Goal: Navigation & Orientation: Understand site structure

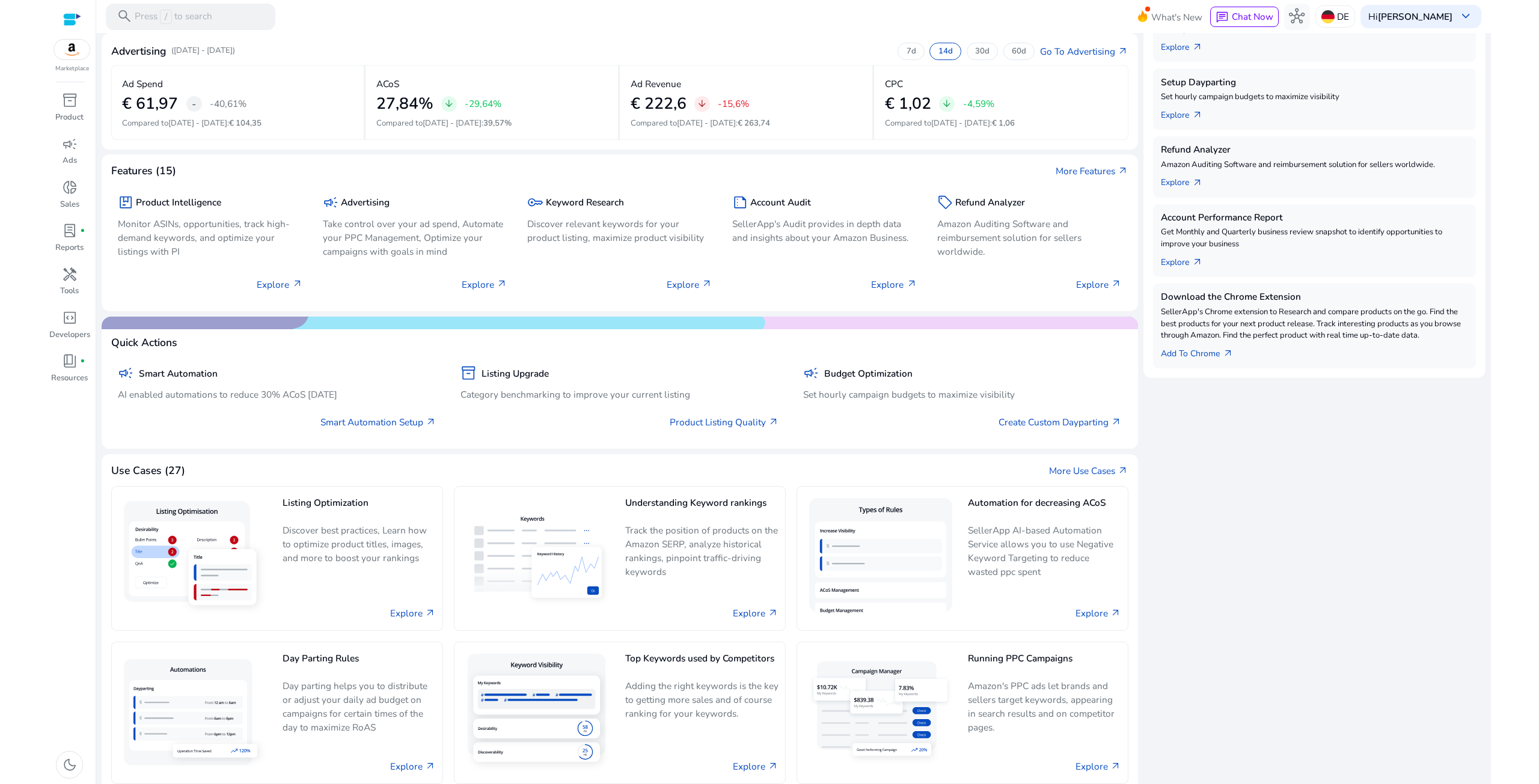
scroll to position [281, 0]
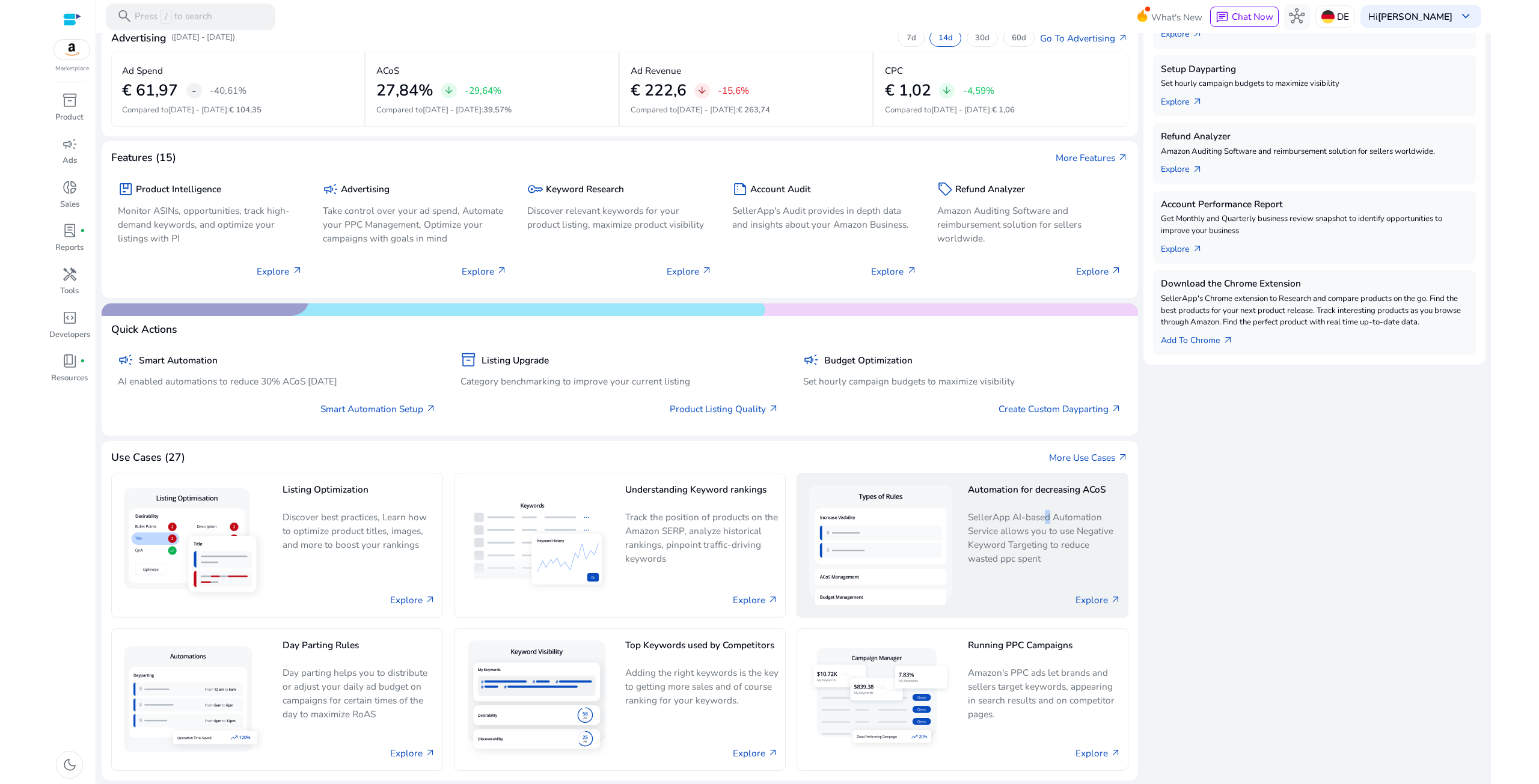
click at [1039, 523] on p "SellerApp AI-based Automation Service allows you to use Negative Keyword Target…" at bounding box center [1044, 538] width 153 height 55
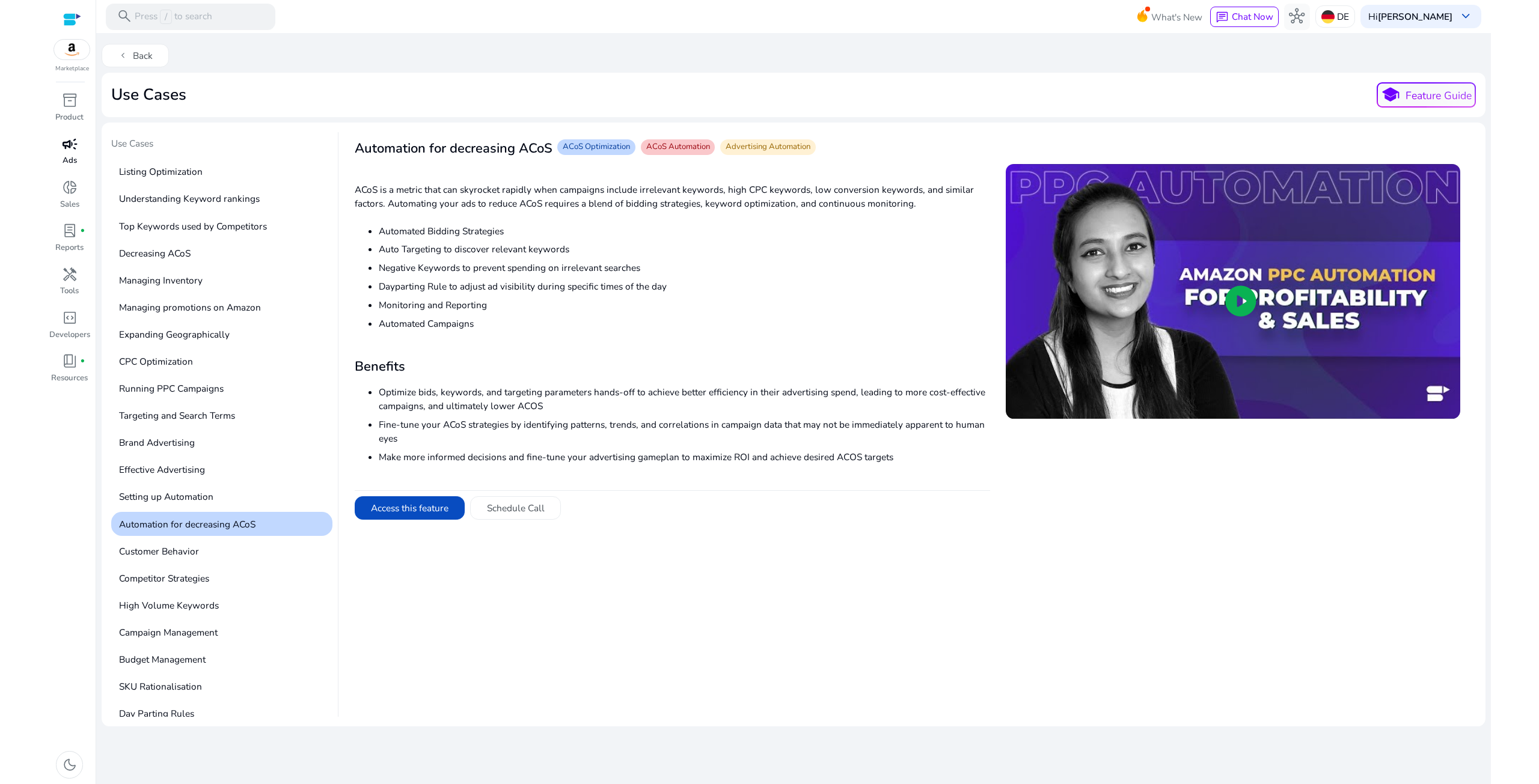
click at [72, 149] on span "campaign" at bounding box center [69, 144] width 16 height 16
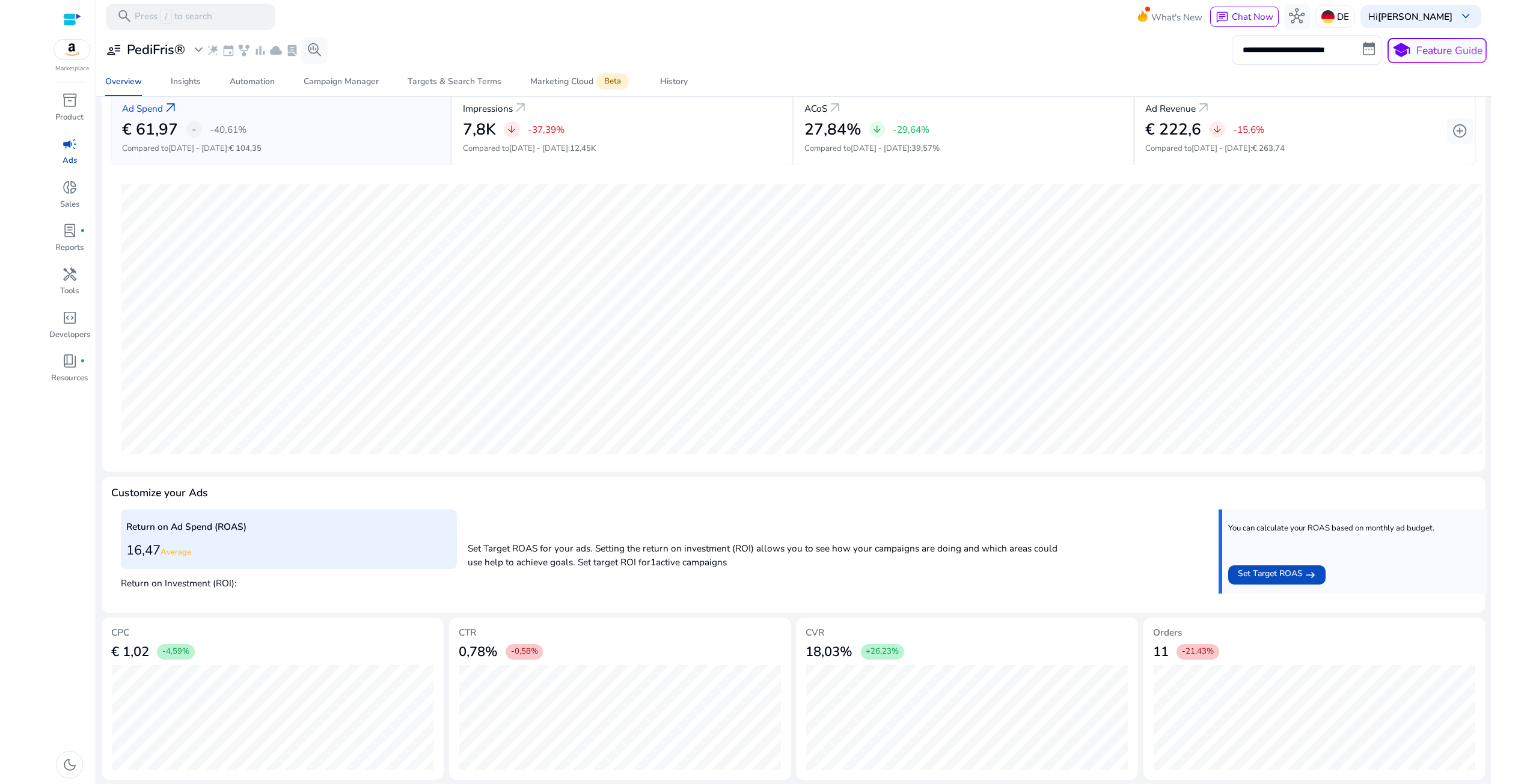
scroll to position [79, 0]
click at [69, 183] on span "donut_small" at bounding box center [69, 187] width 16 height 16
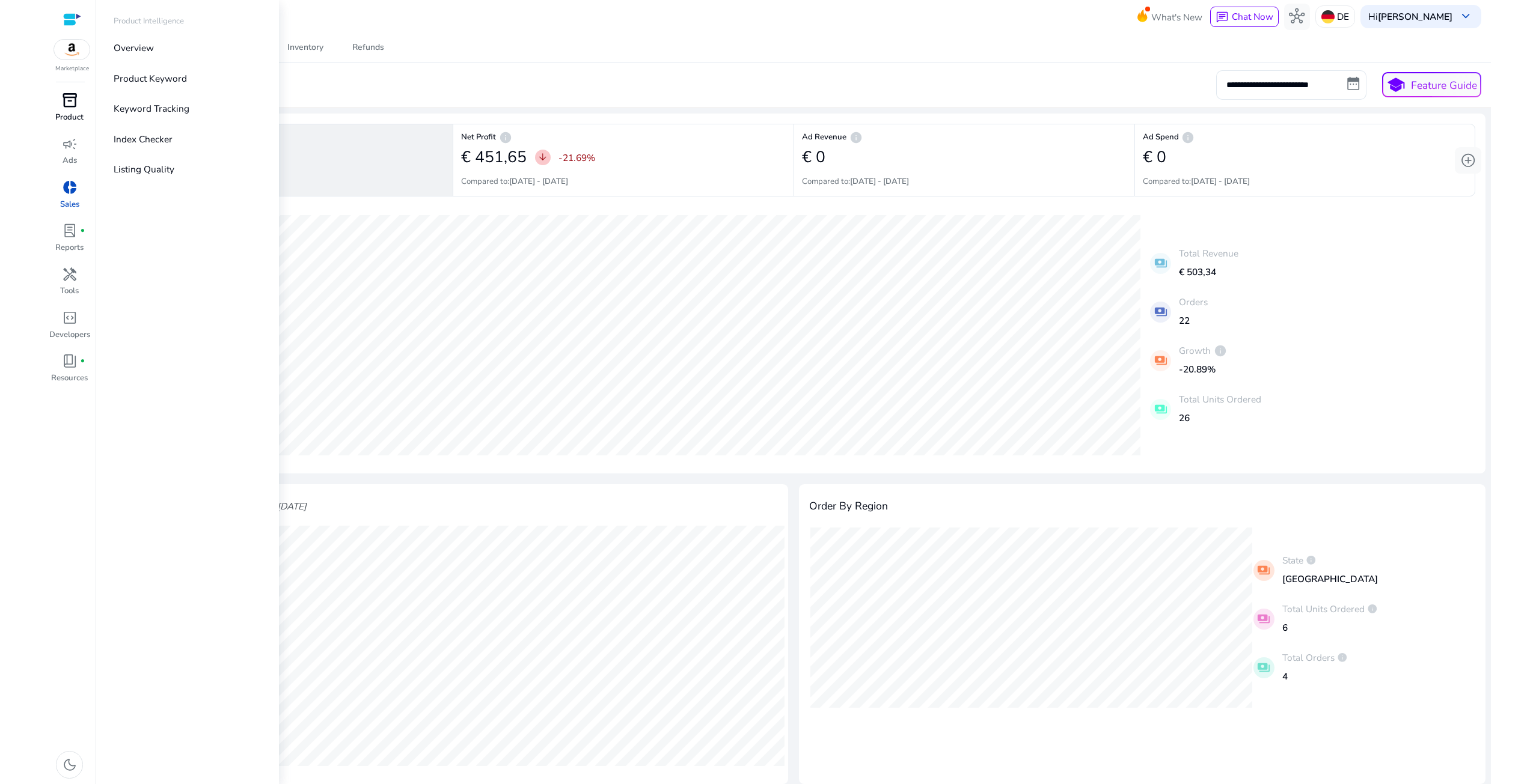
click at [69, 108] on span "inventory_2" at bounding box center [69, 100] width 16 height 16
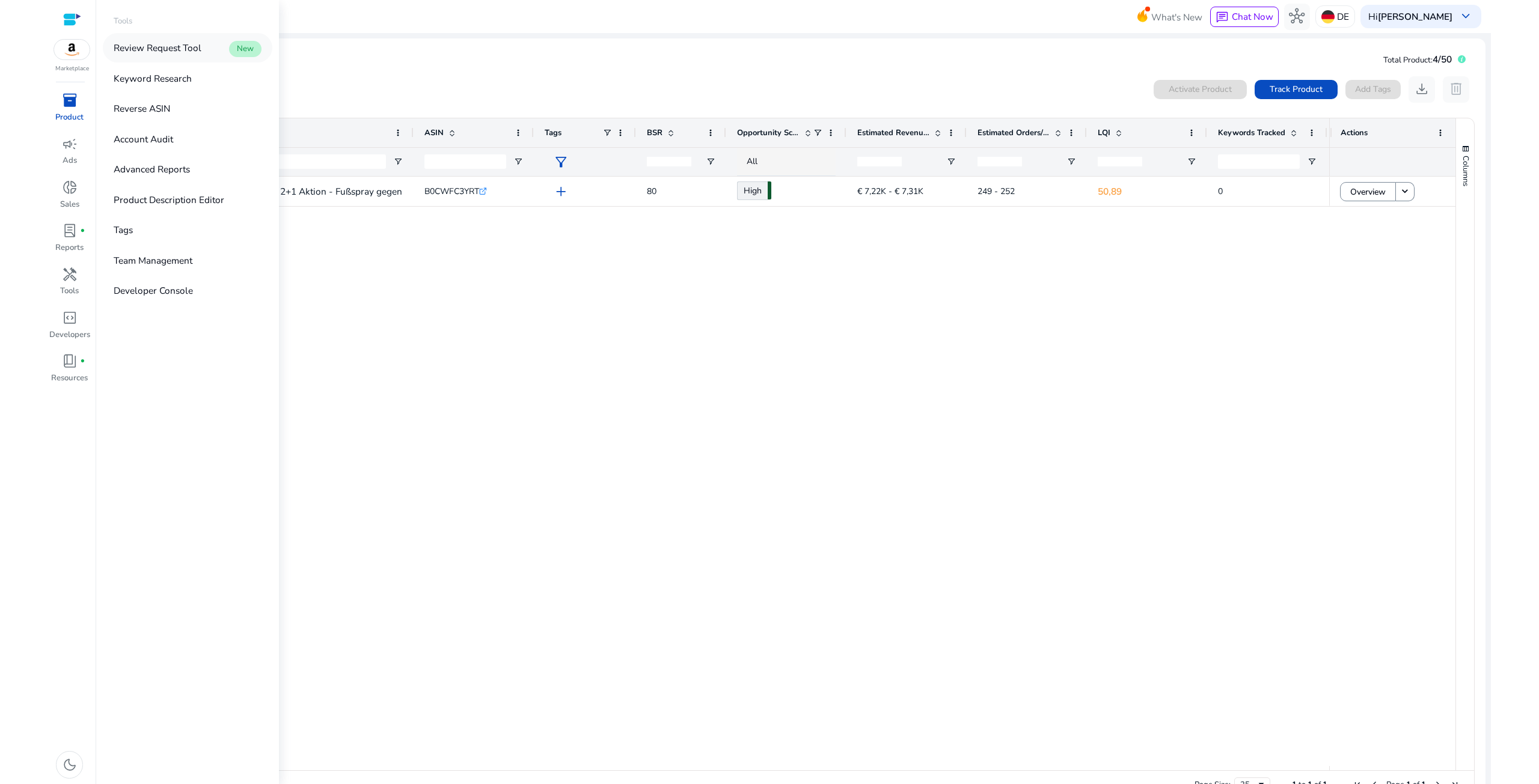
click at [146, 46] on p "Review Request Tool" at bounding box center [158, 48] width 88 height 14
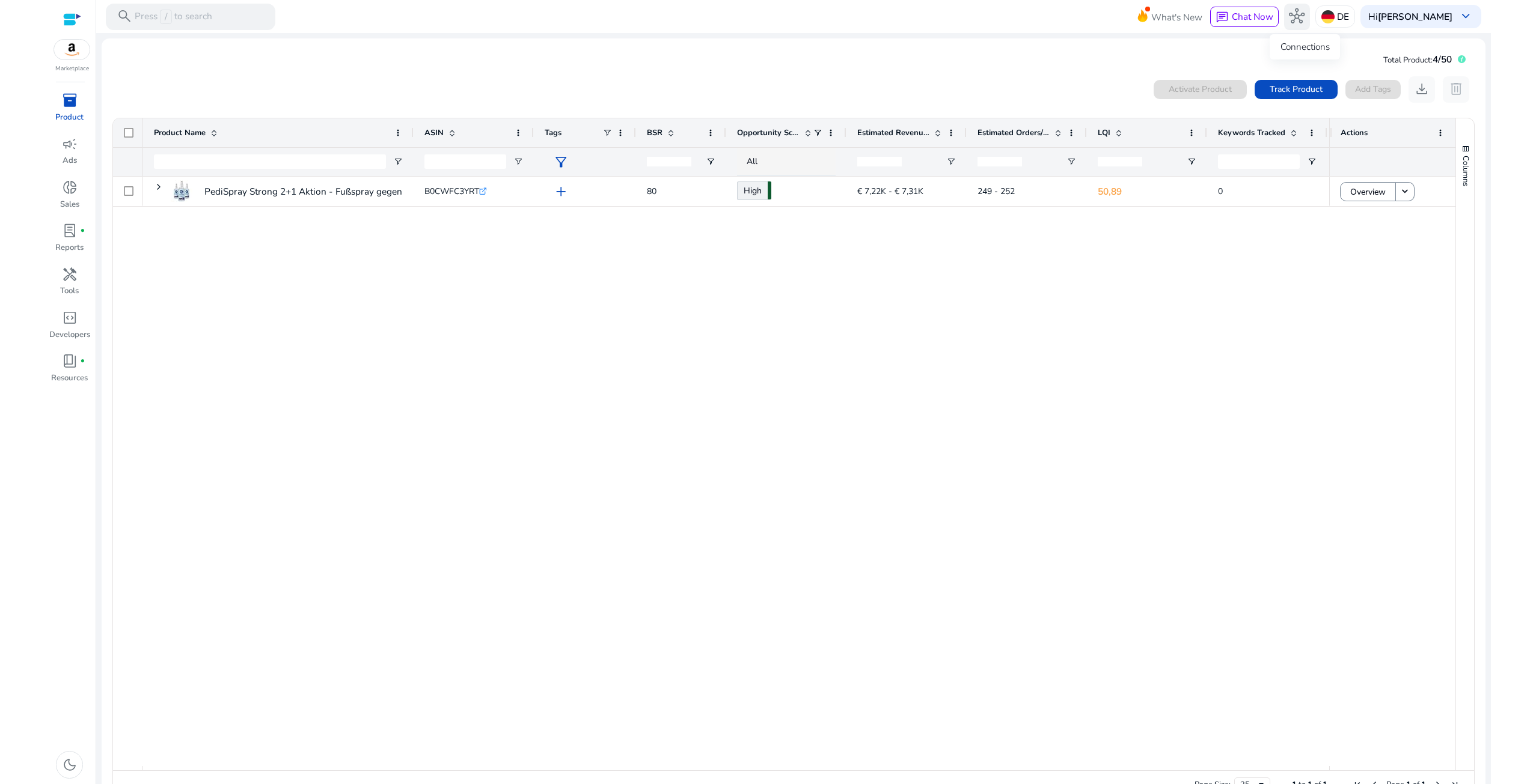
click at [1304, 15] on span "hub" at bounding box center [1297, 16] width 16 height 16
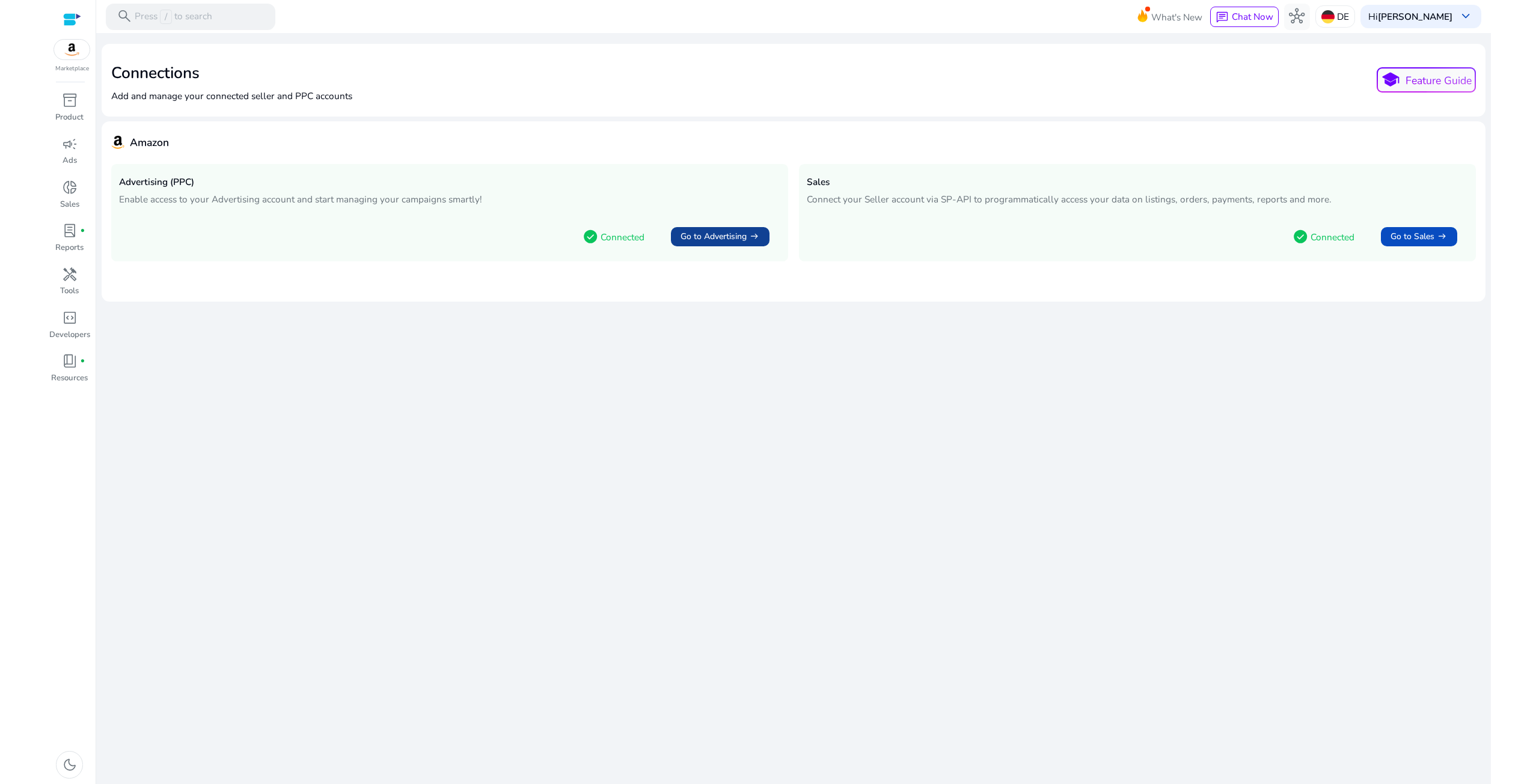
click at [753, 235] on span "arrow_right_alt" at bounding box center [755, 237] width 10 height 10
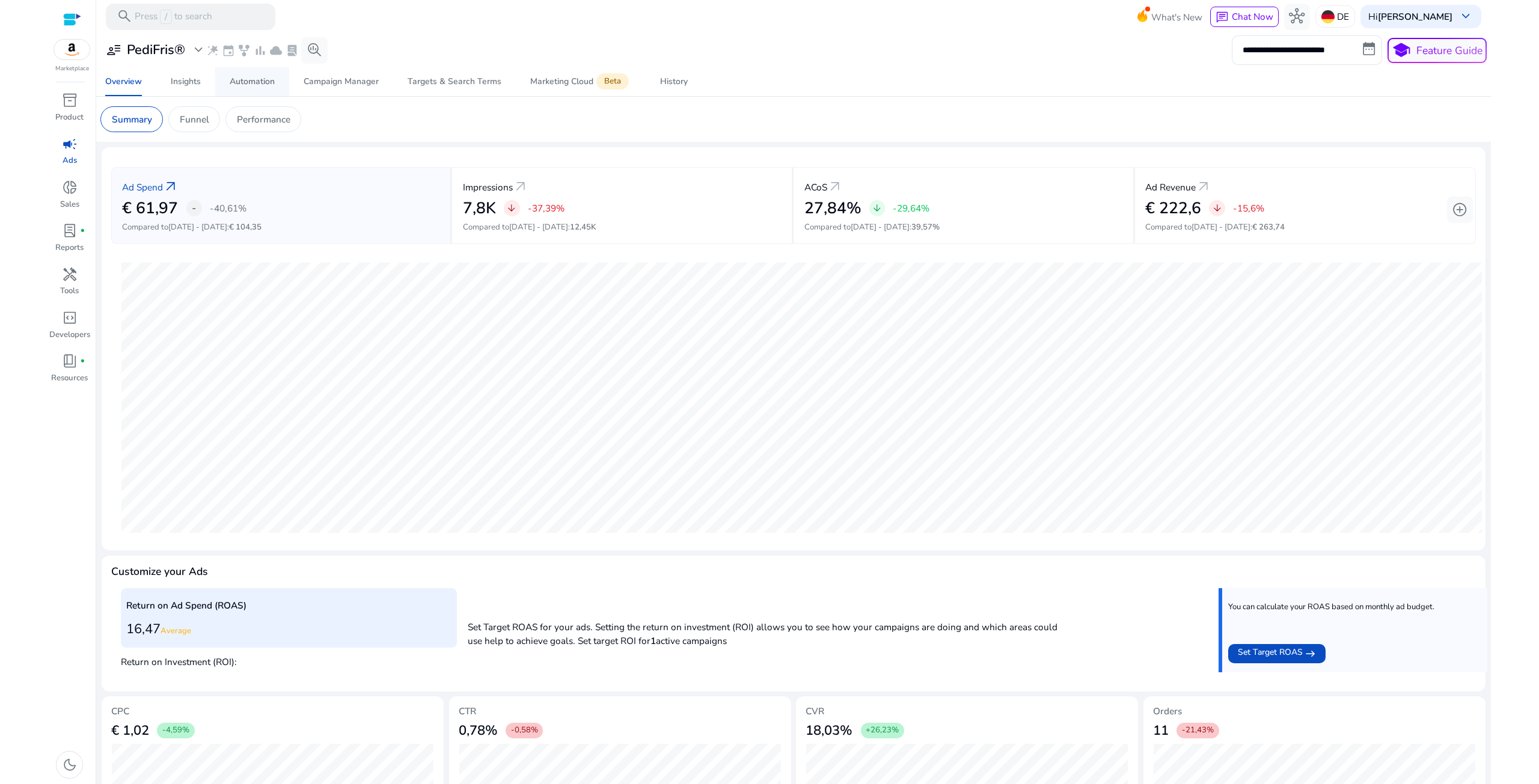
click at [255, 81] on div "Automation" at bounding box center [252, 81] width 45 height 8
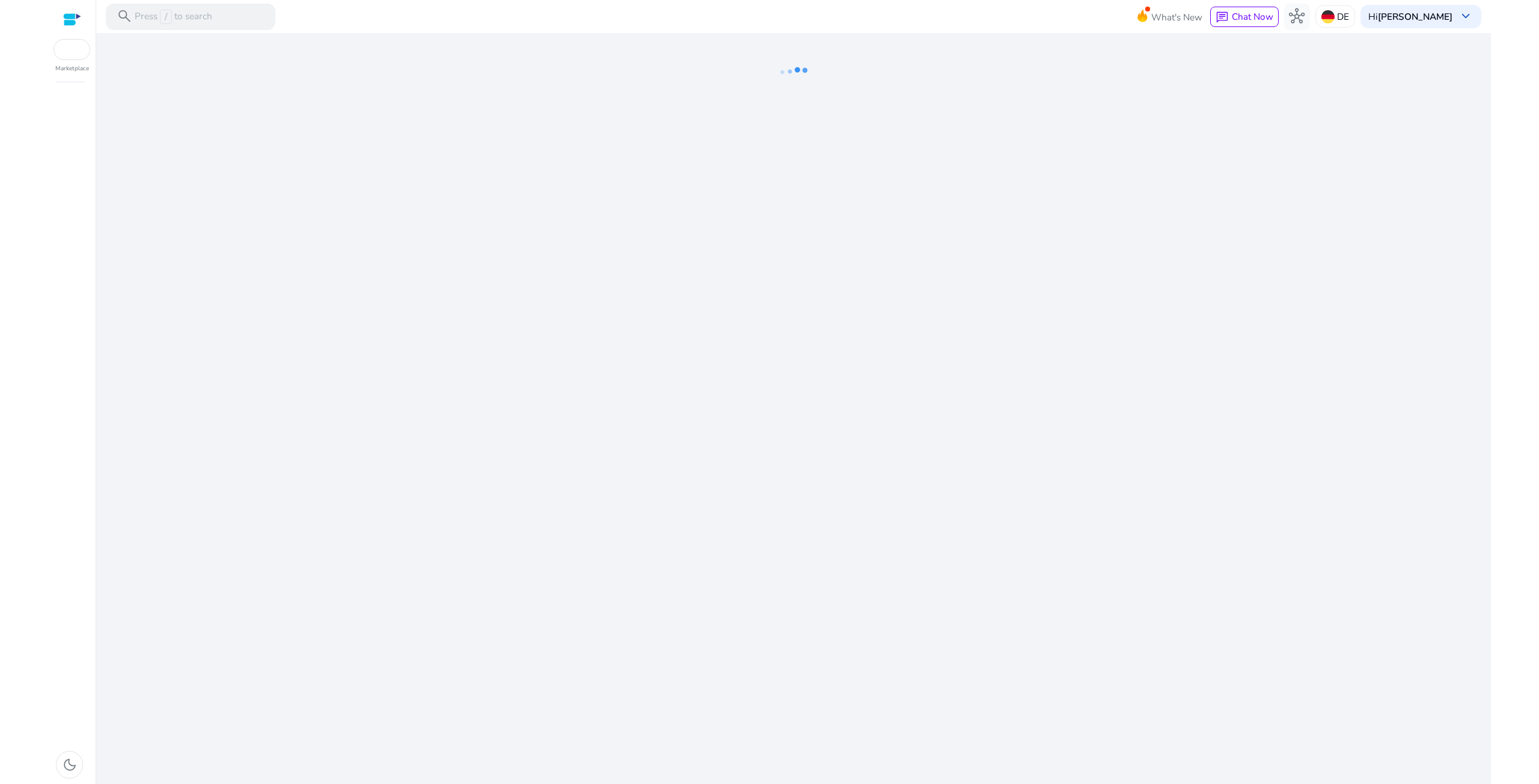
drag, startPoint x: 256, startPoint y: 128, endPoint x: 248, endPoint y: 129, distance: 8.1
drag, startPoint x: 248, startPoint y: 129, endPoint x: 219, endPoint y: 125, distance: 29.3
